Goal: Task Accomplishment & Management: Use online tool/utility

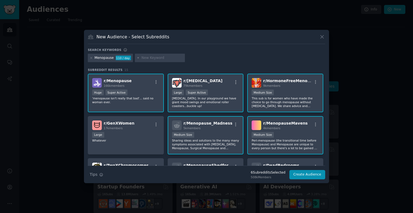
click at [308, 48] on div "Search keywords" at bounding box center [206, 51] width 237 height 6
click at [324, 35] on icon at bounding box center [322, 37] width 6 height 6
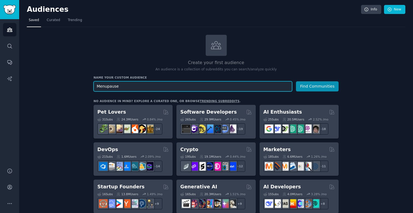
click at [106, 87] on input "Menupause" at bounding box center [193, 86] width 199 height 10
type input "Menopause"
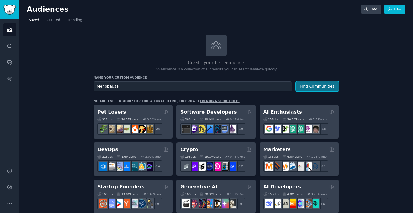
click at [311, 86] on button "Find Communities" at bounding box center [317, 86] width 43 height 10
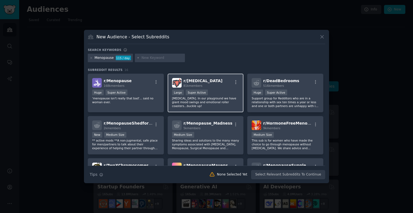
click at [222, 89] on div ">= 95th percentile for submissions / day Large Super Active" at bounding box center [205, 92] width 67 height 7
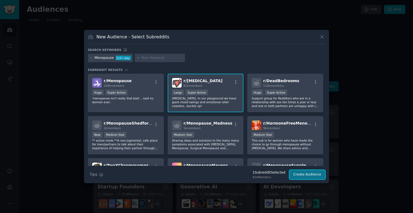
click at [310, 175] on button "Create Audience" at bounding box center [307, 174] width 36 height 9
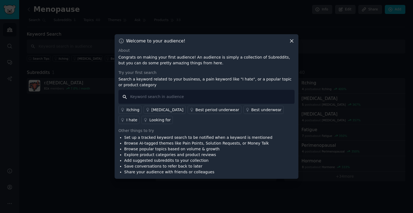
click at [239, 97] on input "text" at bounding box center [206, 97] width 176 height 14
type input "the best"
click at [137, 117] on div "I hate" at bounding box center [131, 120] width 11 height 6
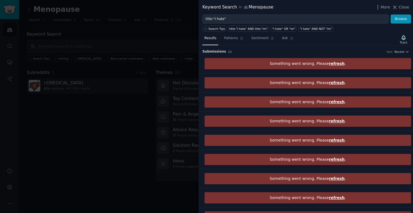
click at [336, 64] on span "refresh" at bounding box center [337, 63] width 16 height 4
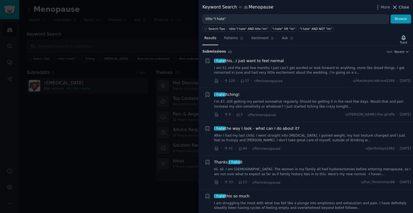
click at [397, 7] on icon at bounding box center [395, 7] width 6 height 6
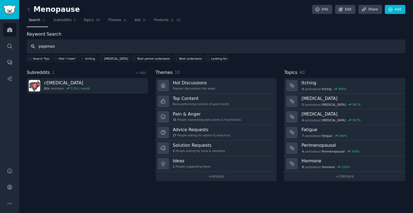
type input "pajamas"
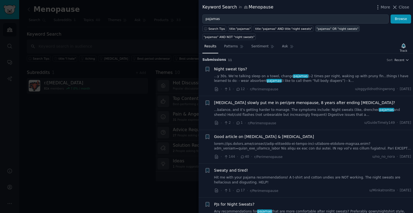
click at [329, 28] on div ""pajamas" OR "night sweats"" at bounding box center [338, 29] width 42 height 4
type input ""pajamas" OR "night sweats""
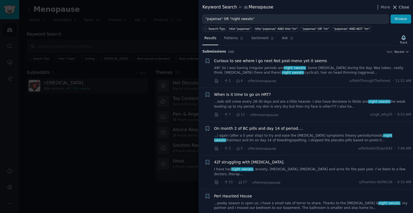
click at [405, 6] on span "Close" at bounding box center [404, 7] width 10 height 6
